Goal: Check status: Check status

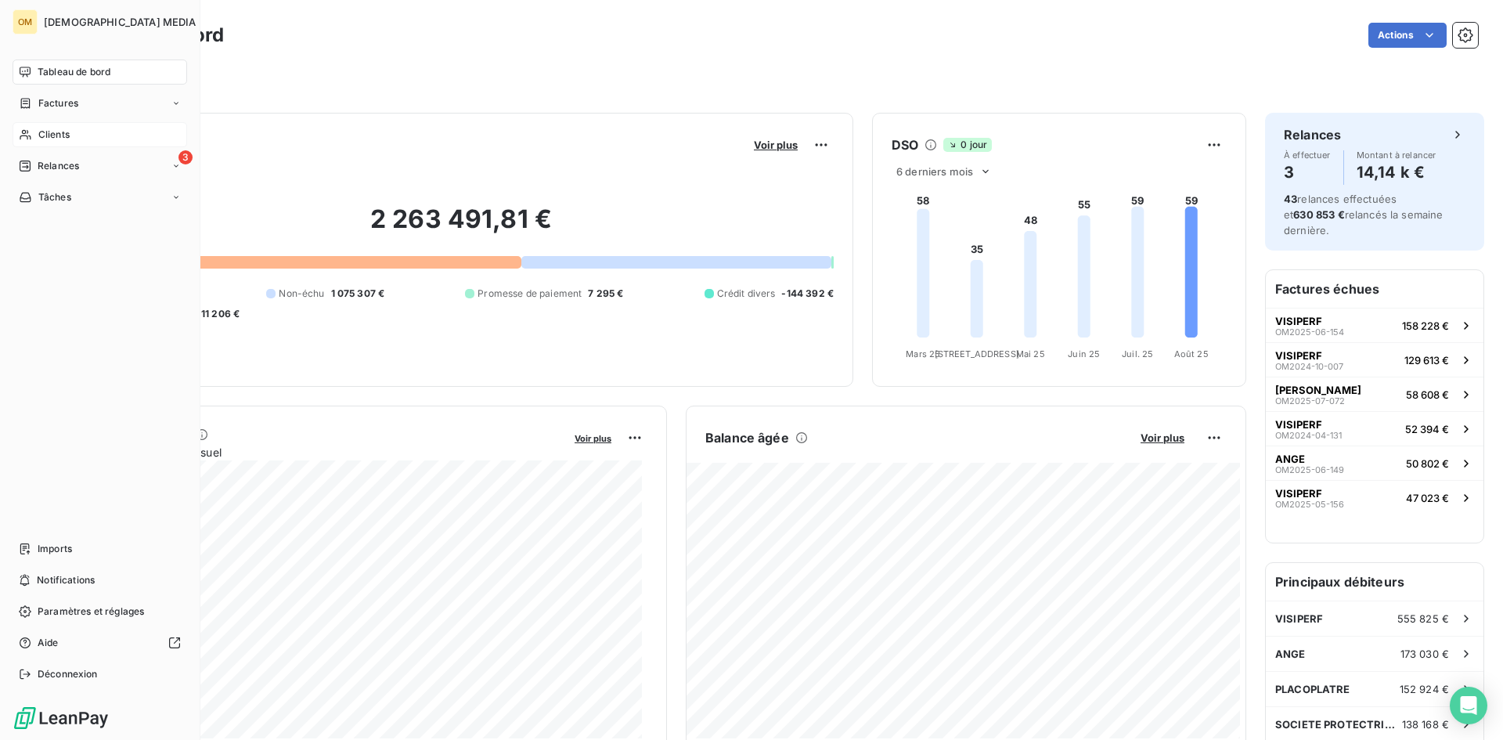
click at [37, 135] on div "Clients" at bounding box center [100, 134] width 175 height 25
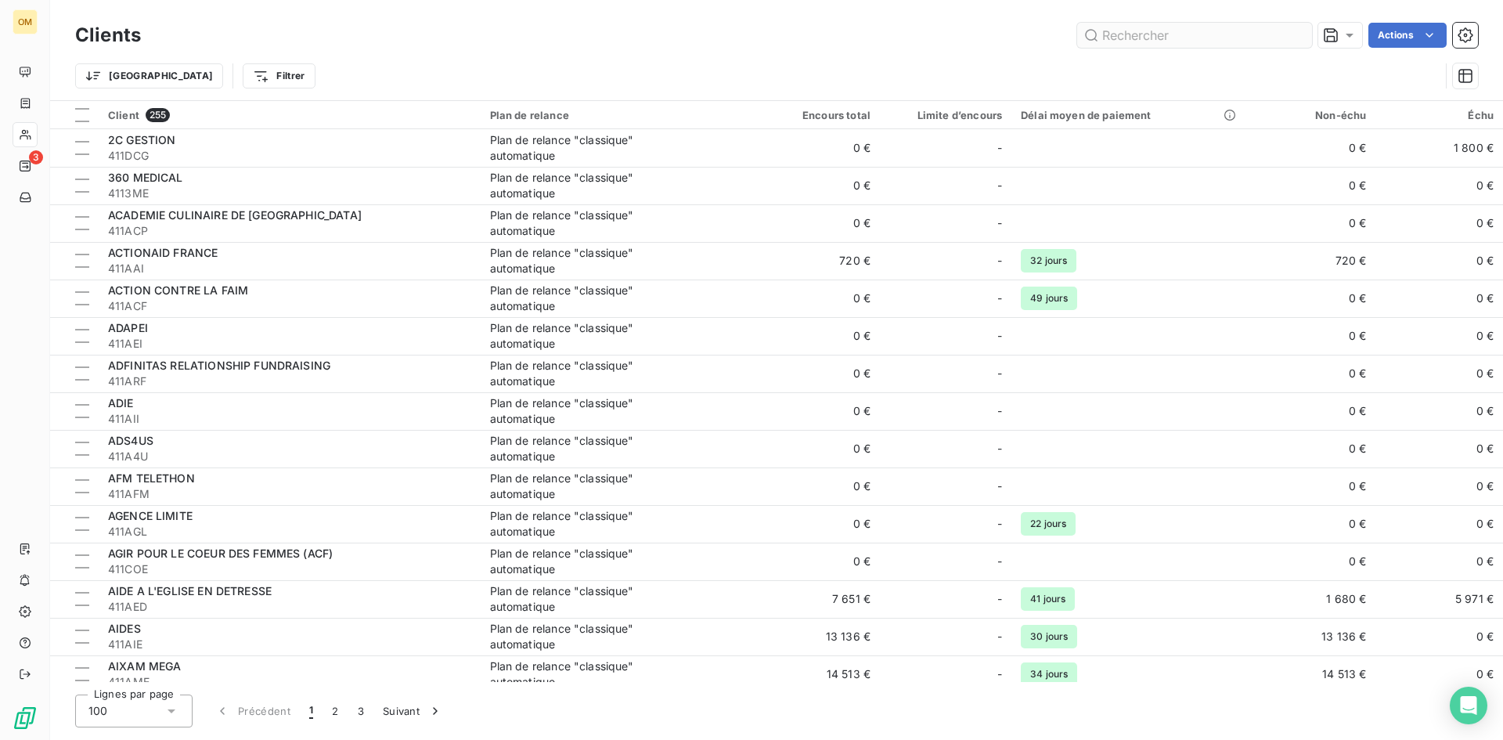
click at [1137, 36] on input "text" at bounding box center [1194, 35] width 235 height 25
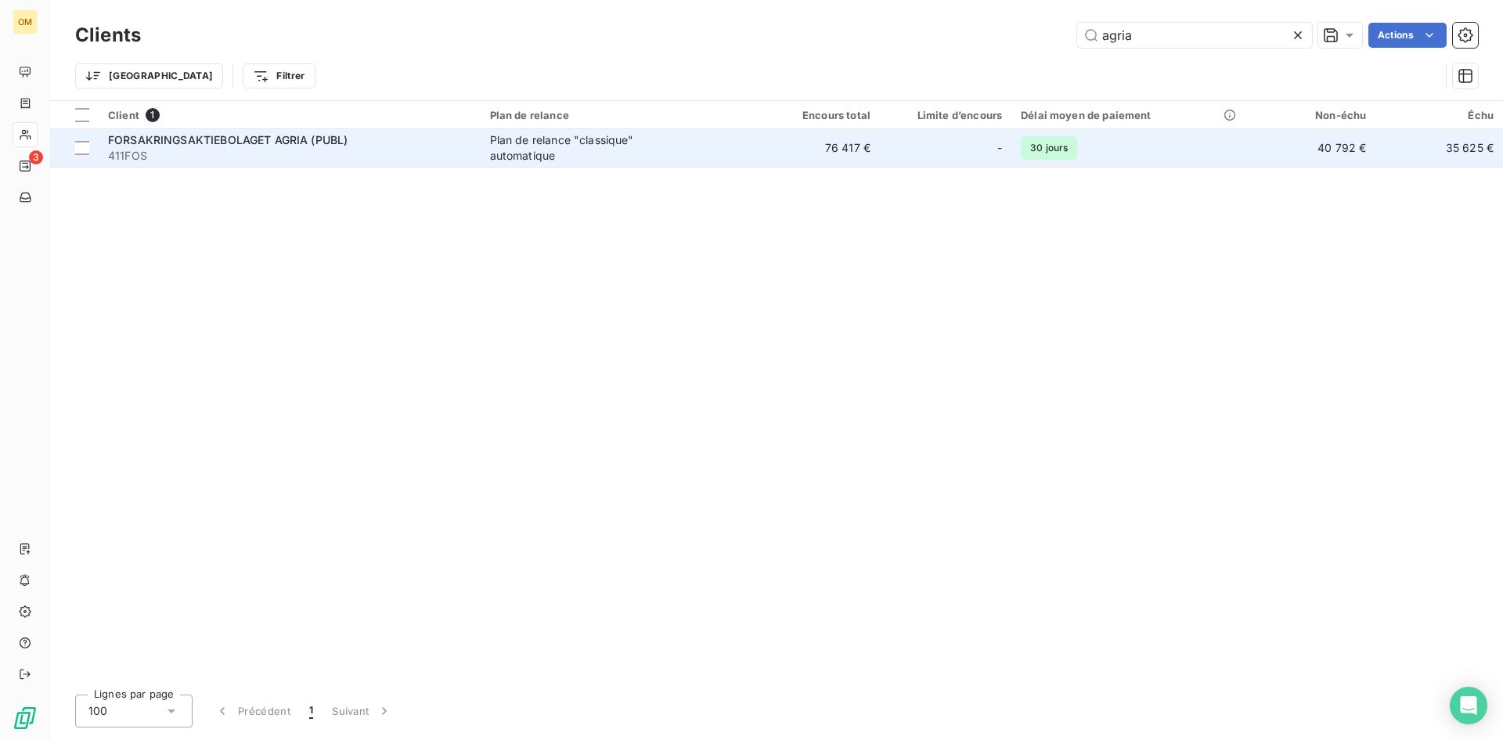
type input "agria"
click at [214, 150] on span "411FOS" at bounding box center [289, 156] width 363 height 16
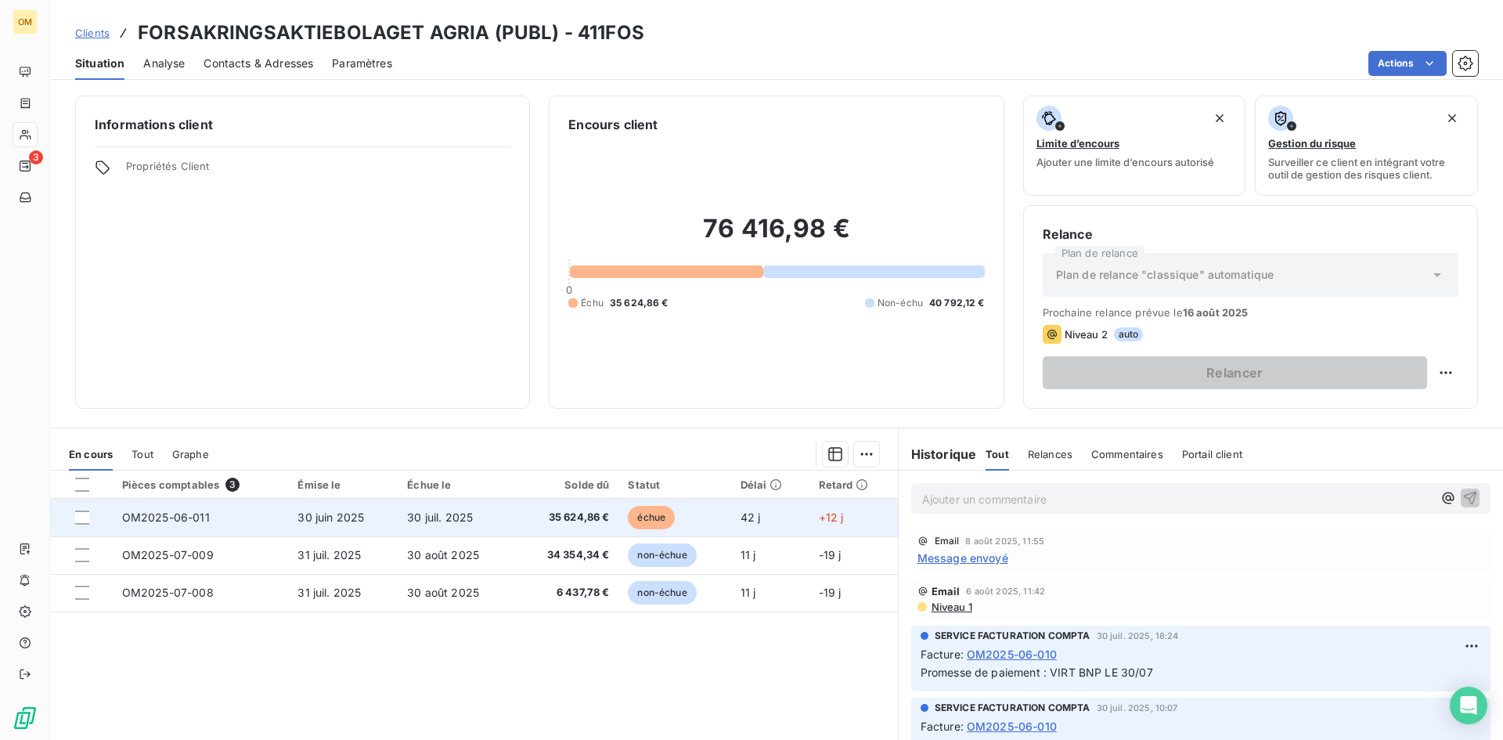
click at [301, 521] on span "30 juin 2025" at bounding box center [330, 516] width 67 height 13
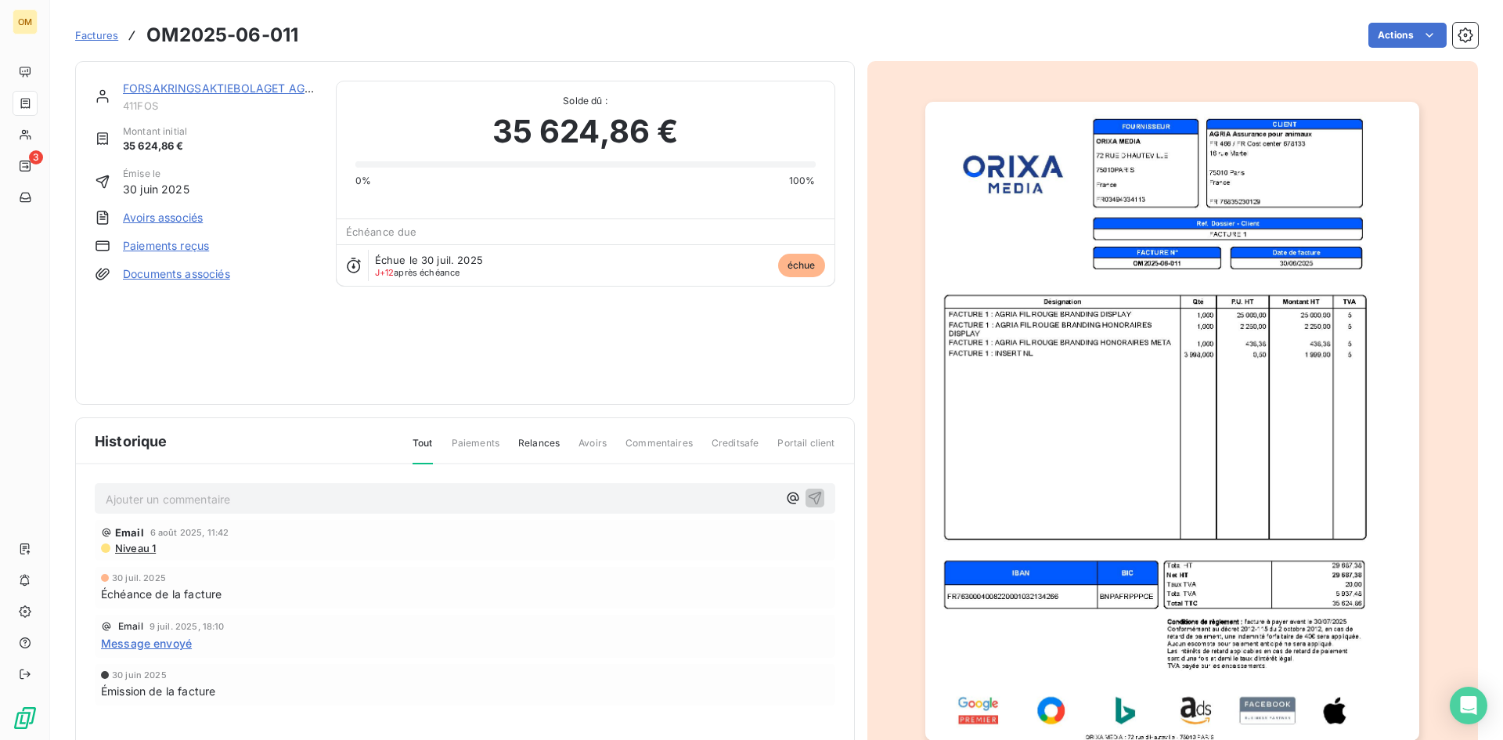
click at [583, 501] on p "Ajouter un commentaire ﻿" at bounding box center [442, 499] width 672 height 20
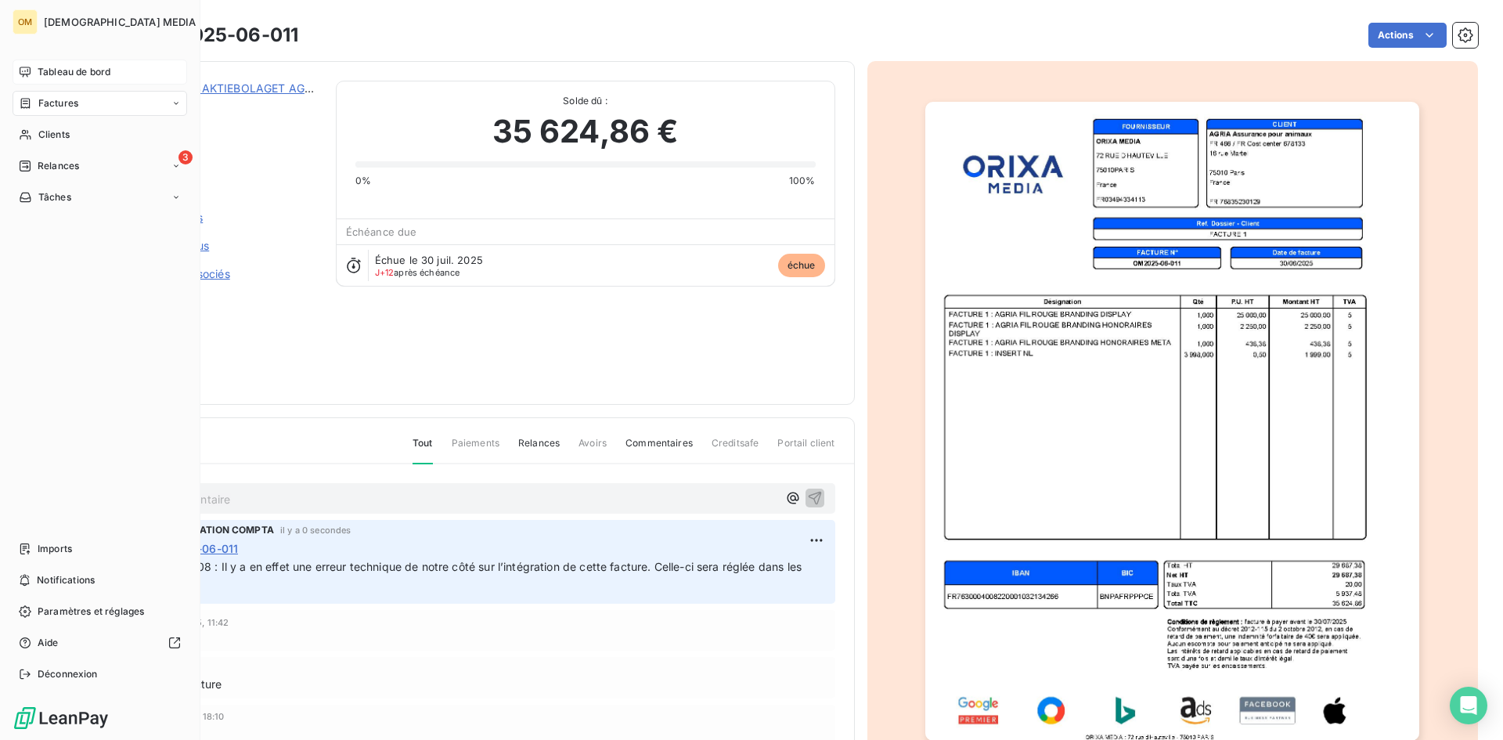
click at [18, 64] on div "Tableau de bord" at bounding box center [100, 71] width 175 height 25
